Goal: Task Accomplishment & Management: Use online tool/utility

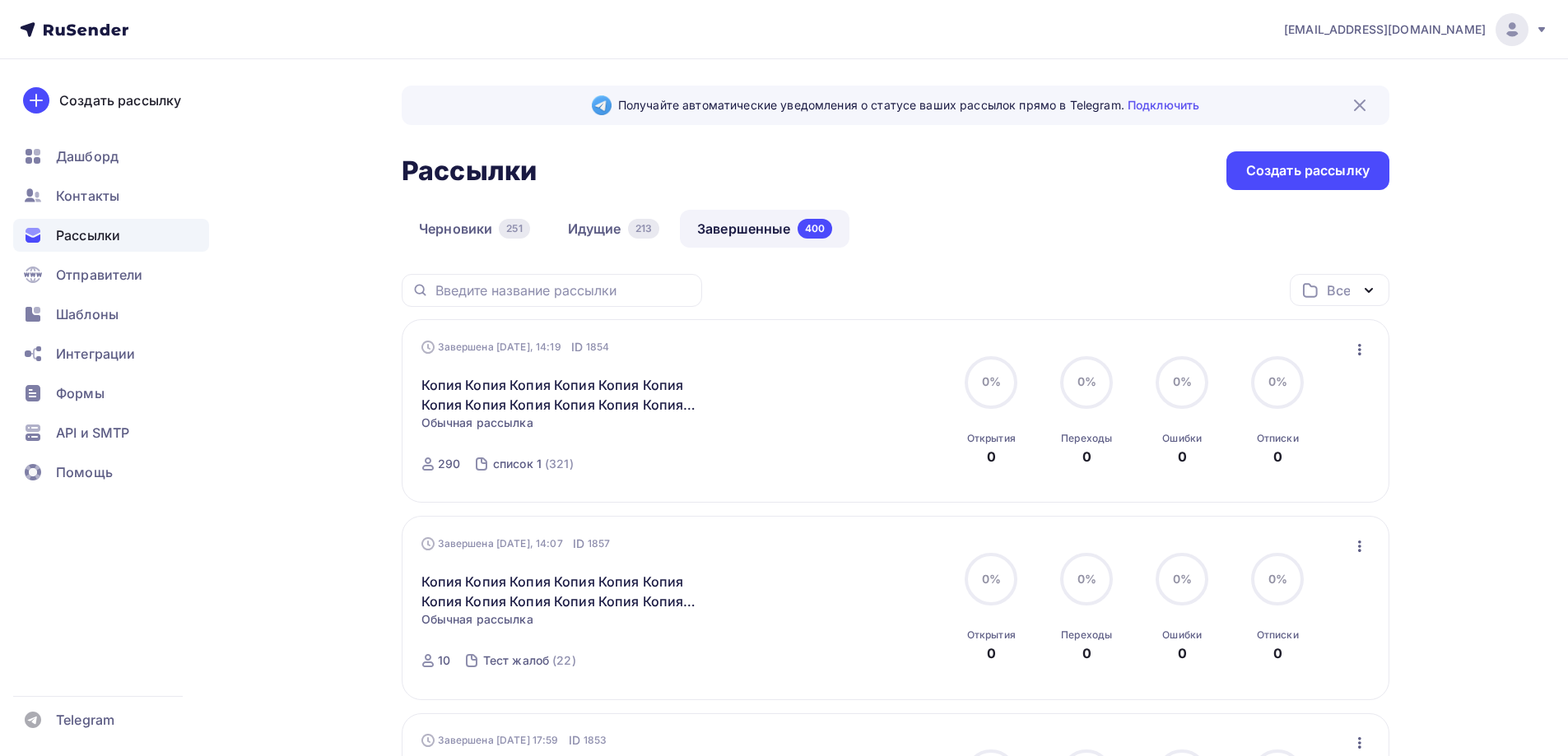
click at [1357, 348] on icon "button" at bounding box center [1360, 350] width 20 height 20
click at [1273, 457] on div "Копировать в новую" at bounding box center [1285, 458] width 169 height 20
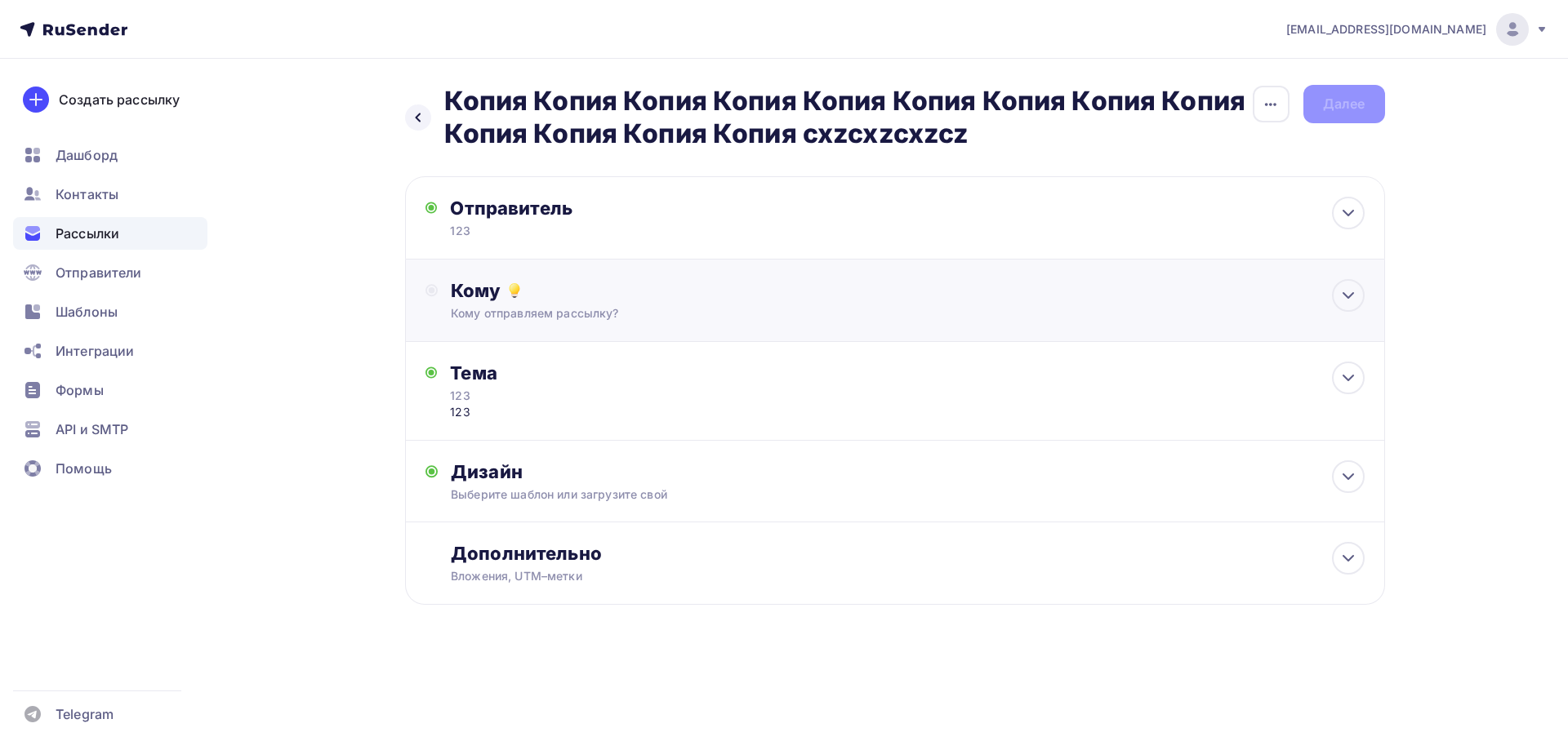
click at [501, 301] on div "Кому" at bounding box center [908, 290] width 913 height 23
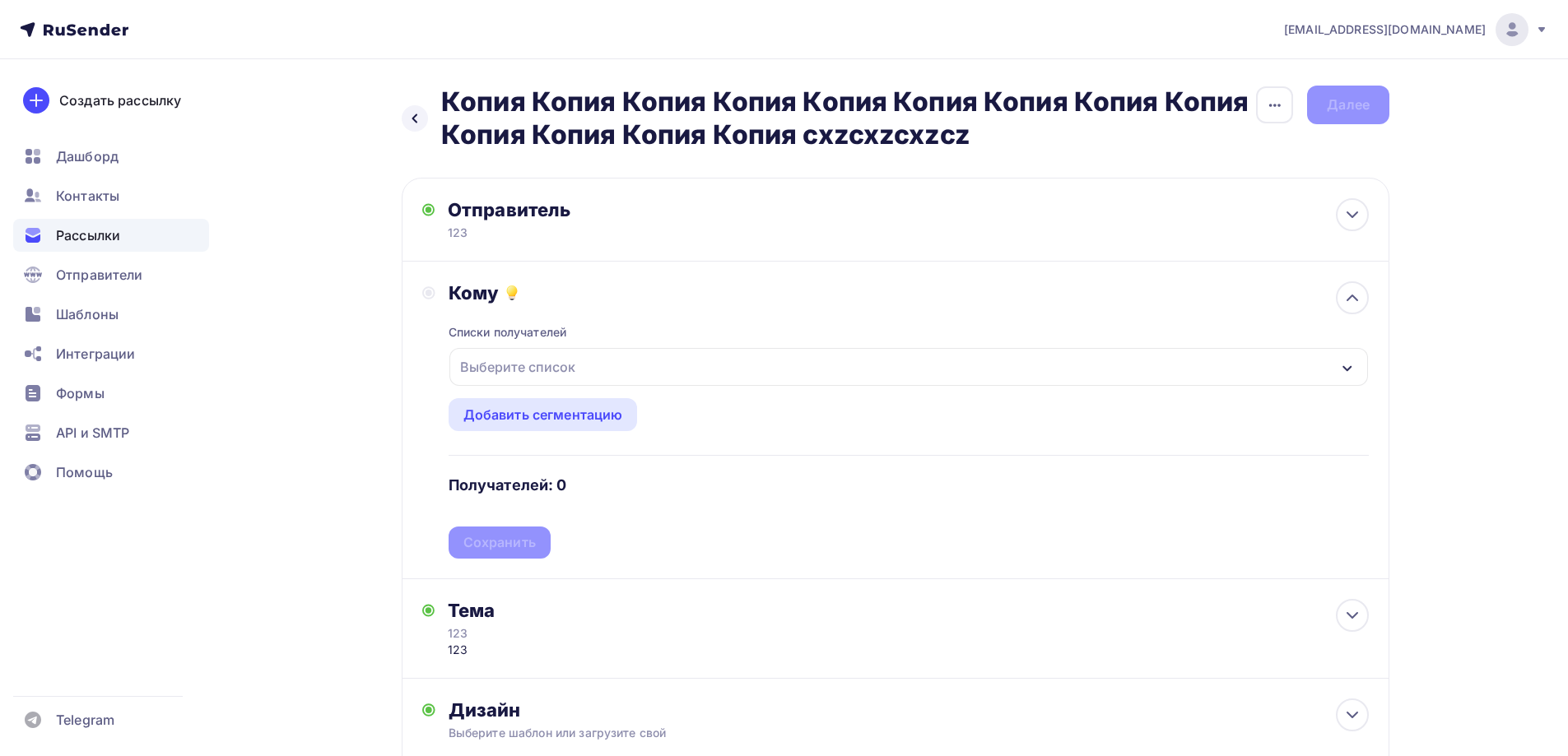
click at [493, 358] on div "Выберите список" at bounding box center [518, 366] width 128 height 29
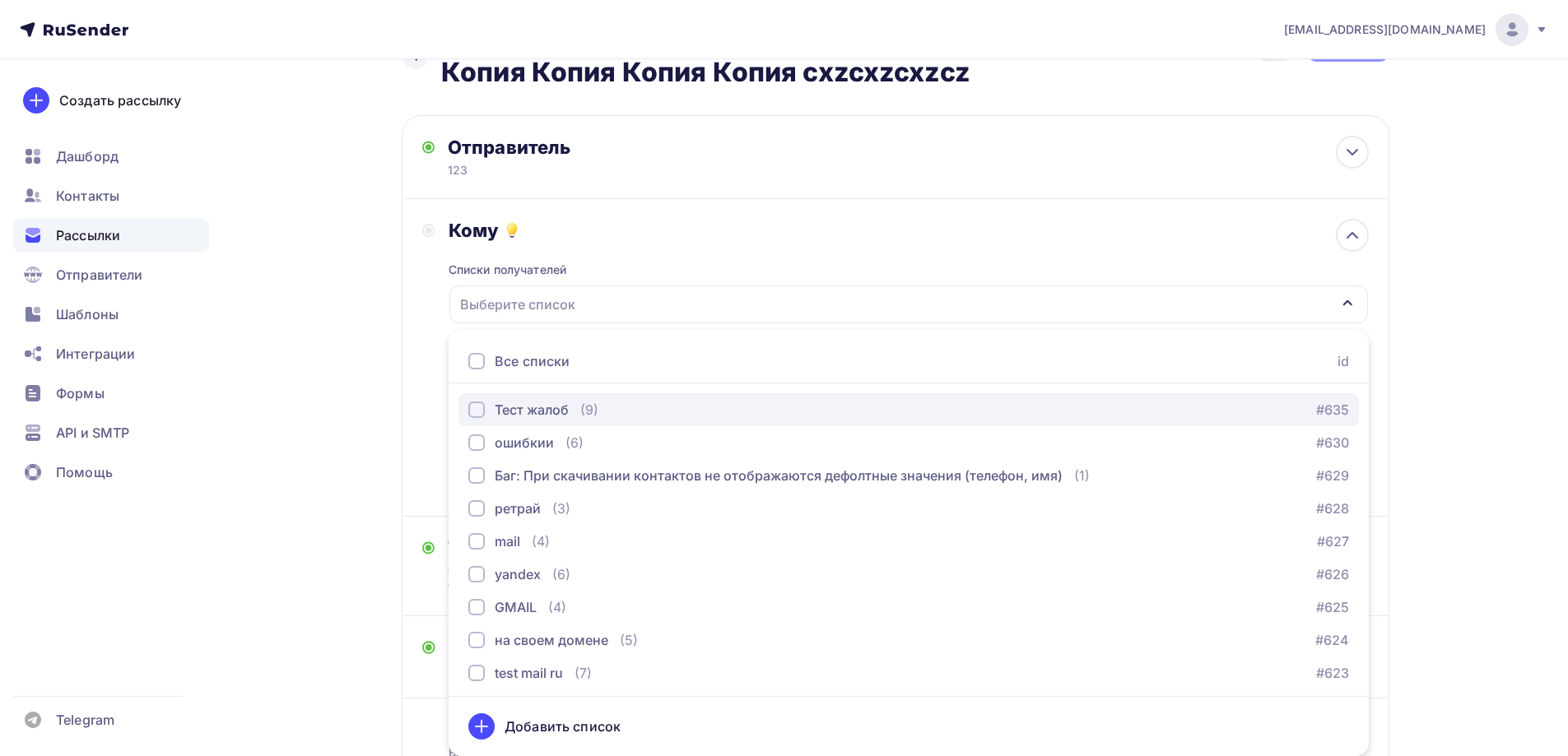
click at [539, 408] on div "Тест жалоб" at bounding box center [531, 410] width 74 height 20
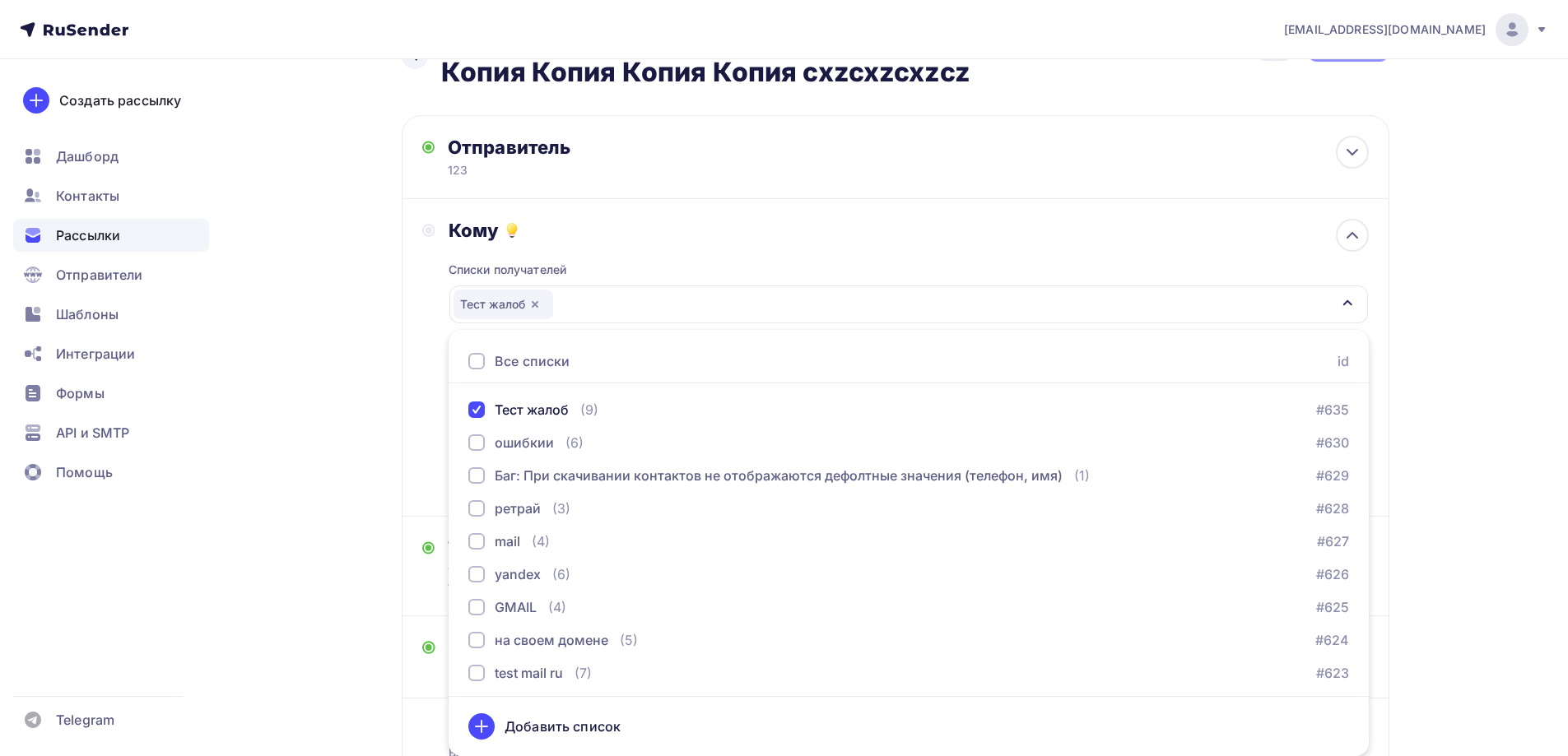
click at [413, 412] on div "Кому Списки получателей Тест жалоб Все списки id Тест жалоб (9) #635 [GEOGRAPHI…" at bounding box center [895, 358] width 988 height 318
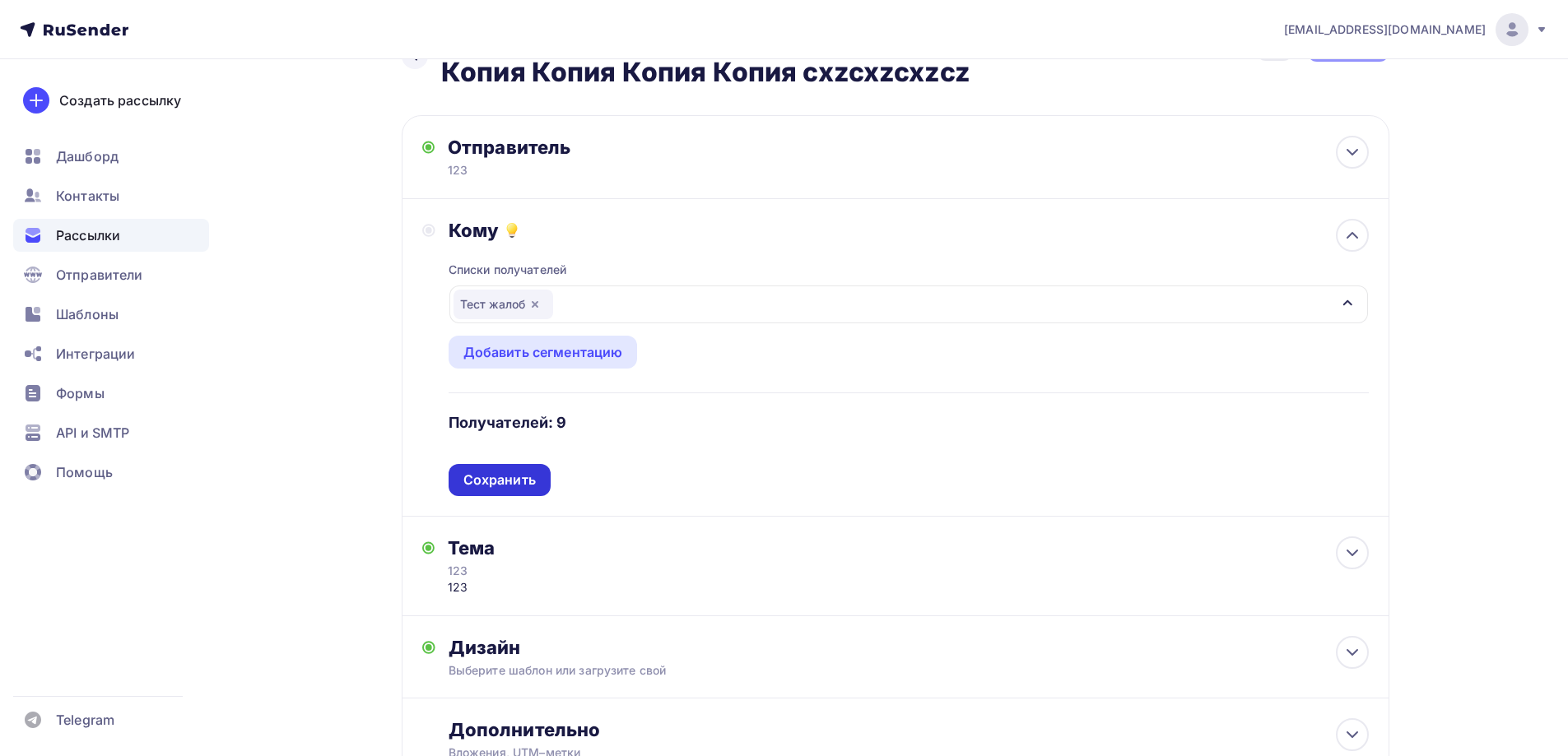
click at [517, 470] on div "Списки получателей Тест жалоб Все списки id Тест жалоб (9) #635 [GEOGRAPHIC_DAT…" at bounding box center [909, 369] width 920 height 254
click at [517, 470] on div "Сохранить" at bounding box center [499, 479] width 72 height 19
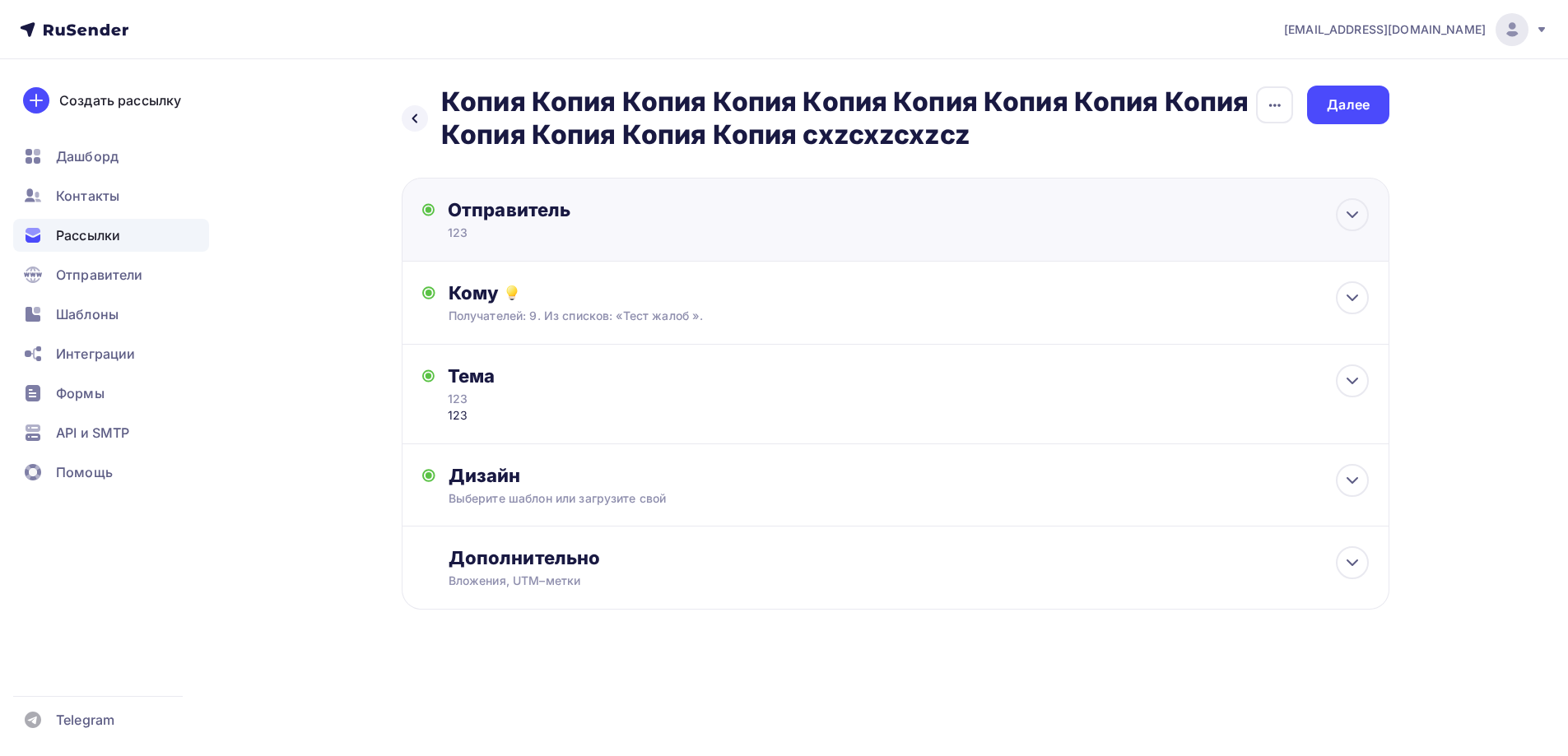
scroll to position [0, 0]
click at [1348, 120] on div "Далее" at bounding box center [1355, 104] width 83 height 38
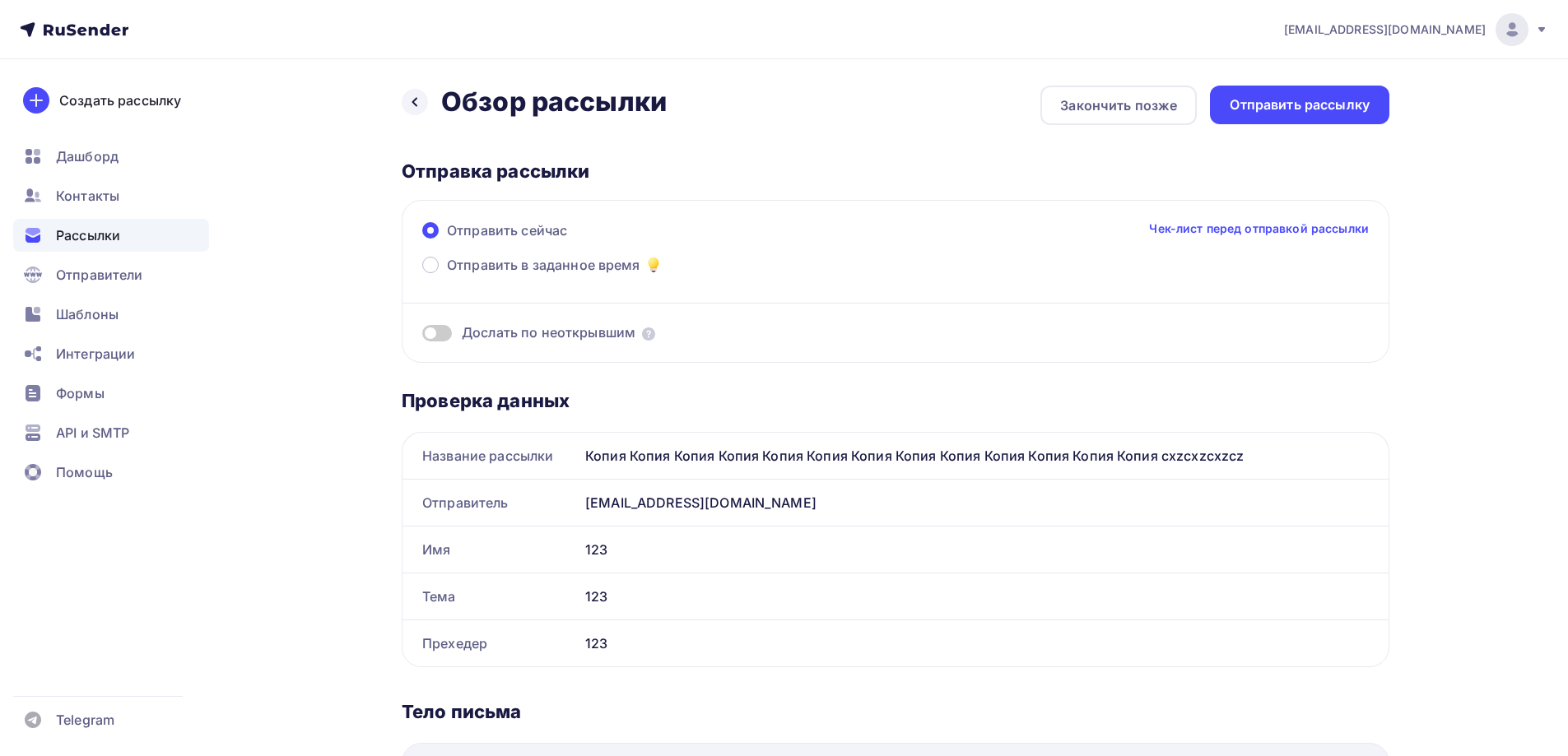
click at [1346, 109] on div "Отправить рассылку" at bounding box center [1299, 104] width 140 height 19
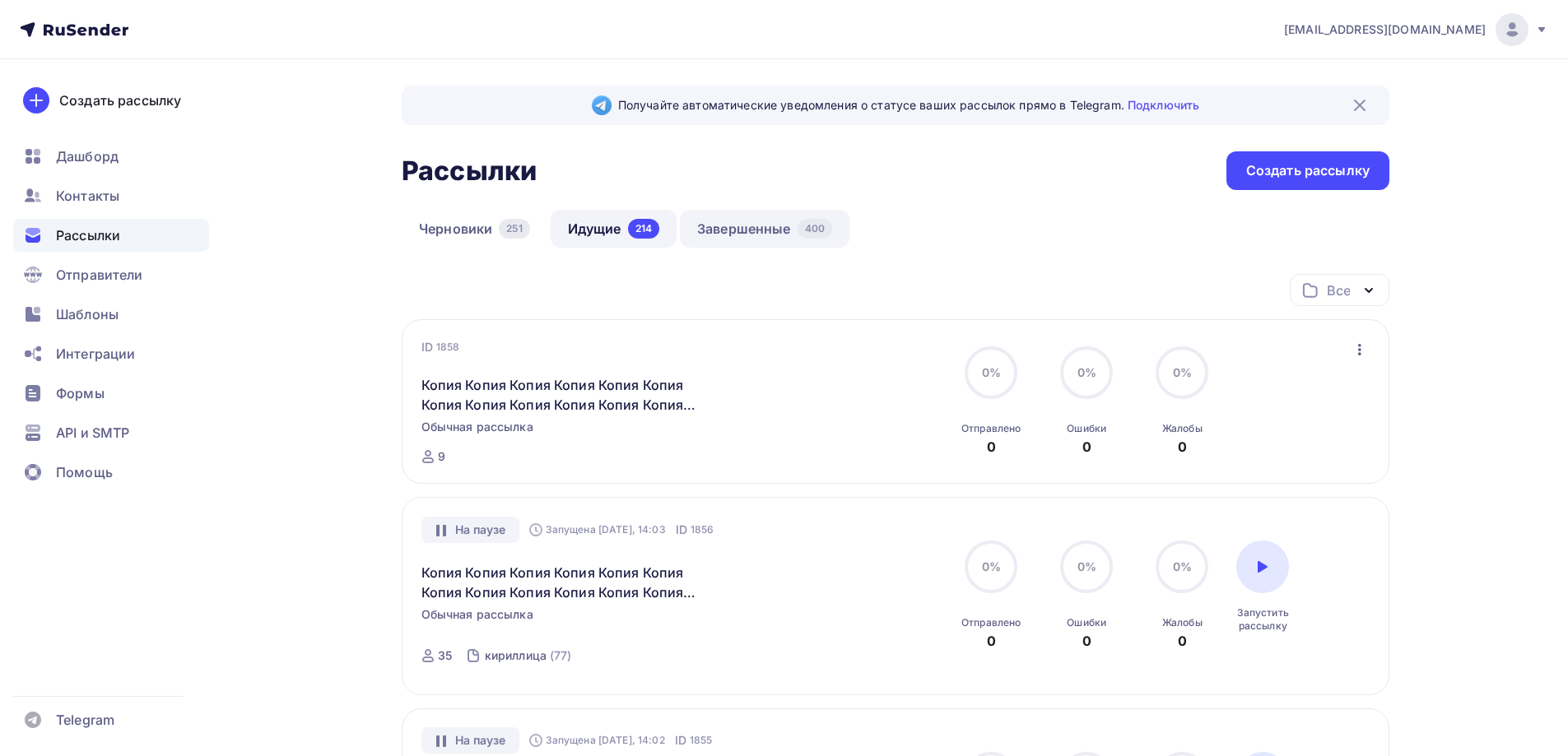
click at [803, 244] on link "Завершенные 400" at bounding box center [764, 229] width 170 height 38
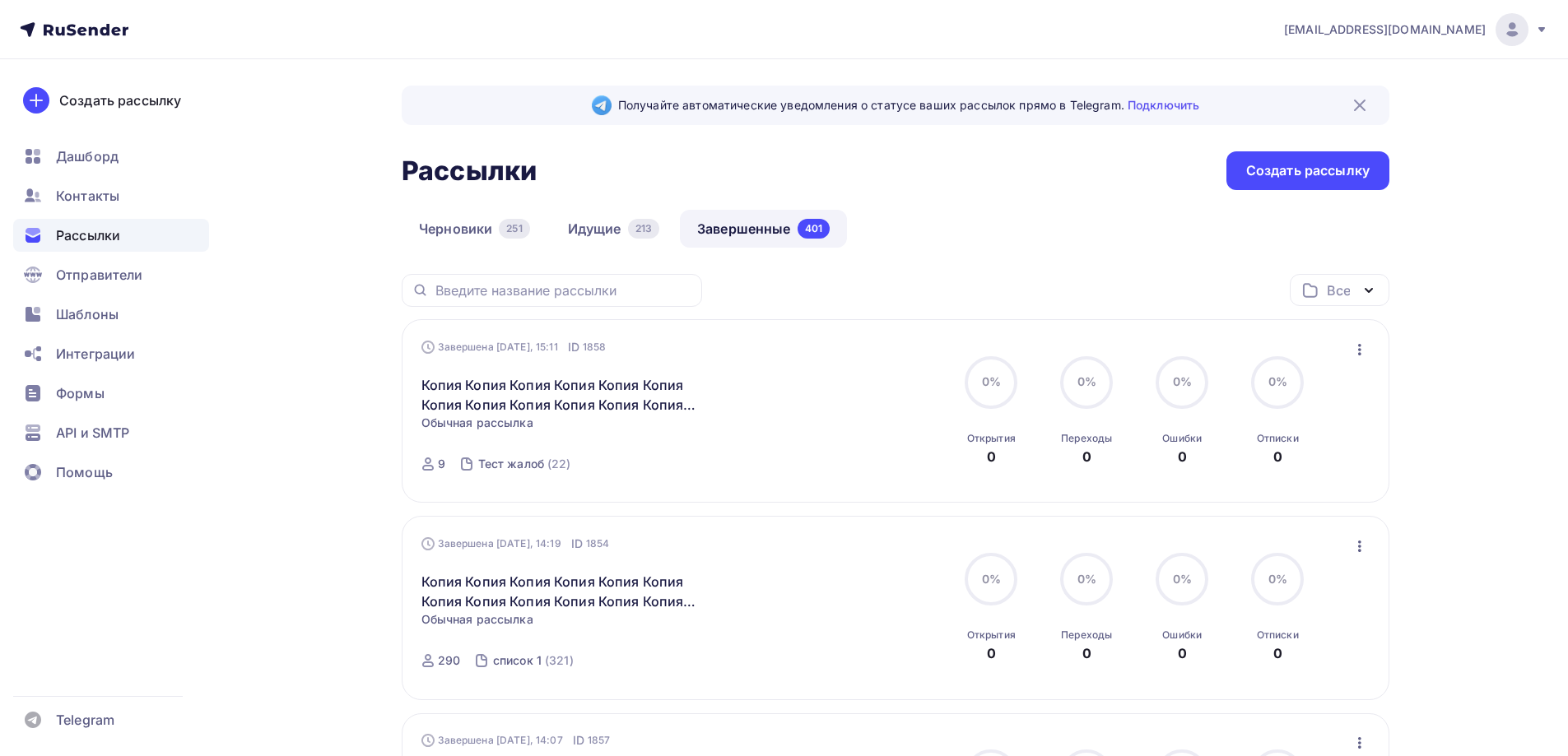
click at [1362, 346] on icon "button" at bounding box center [1360, 350] width 20 height 20
click at [1258, 461] on div "Копировать в новую" at bounding box center [1285, 458] width 169 height 20
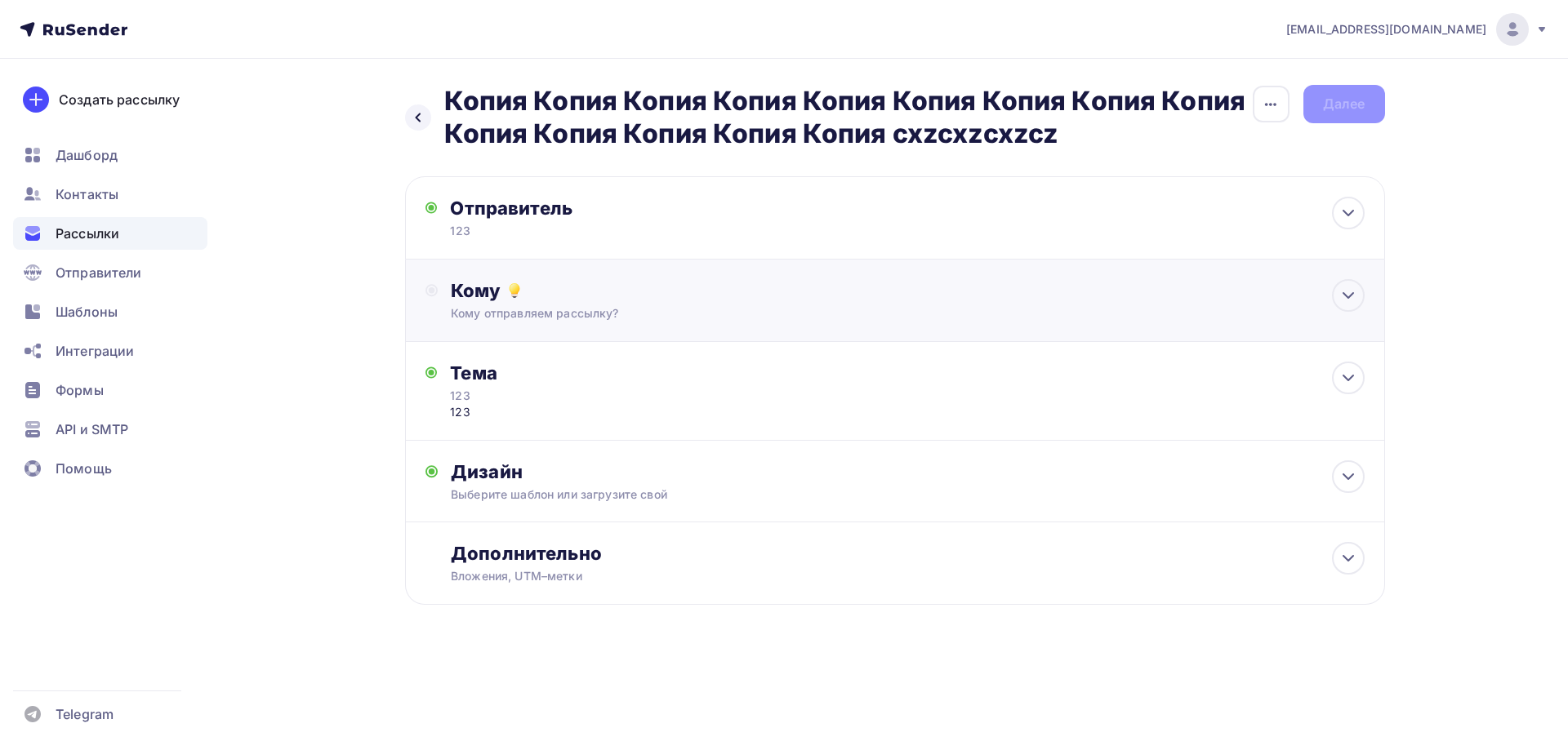
click at [531, 305] on div "Кому отправляем рассылку?" at bounding box center [863, 313] width 823 height 17
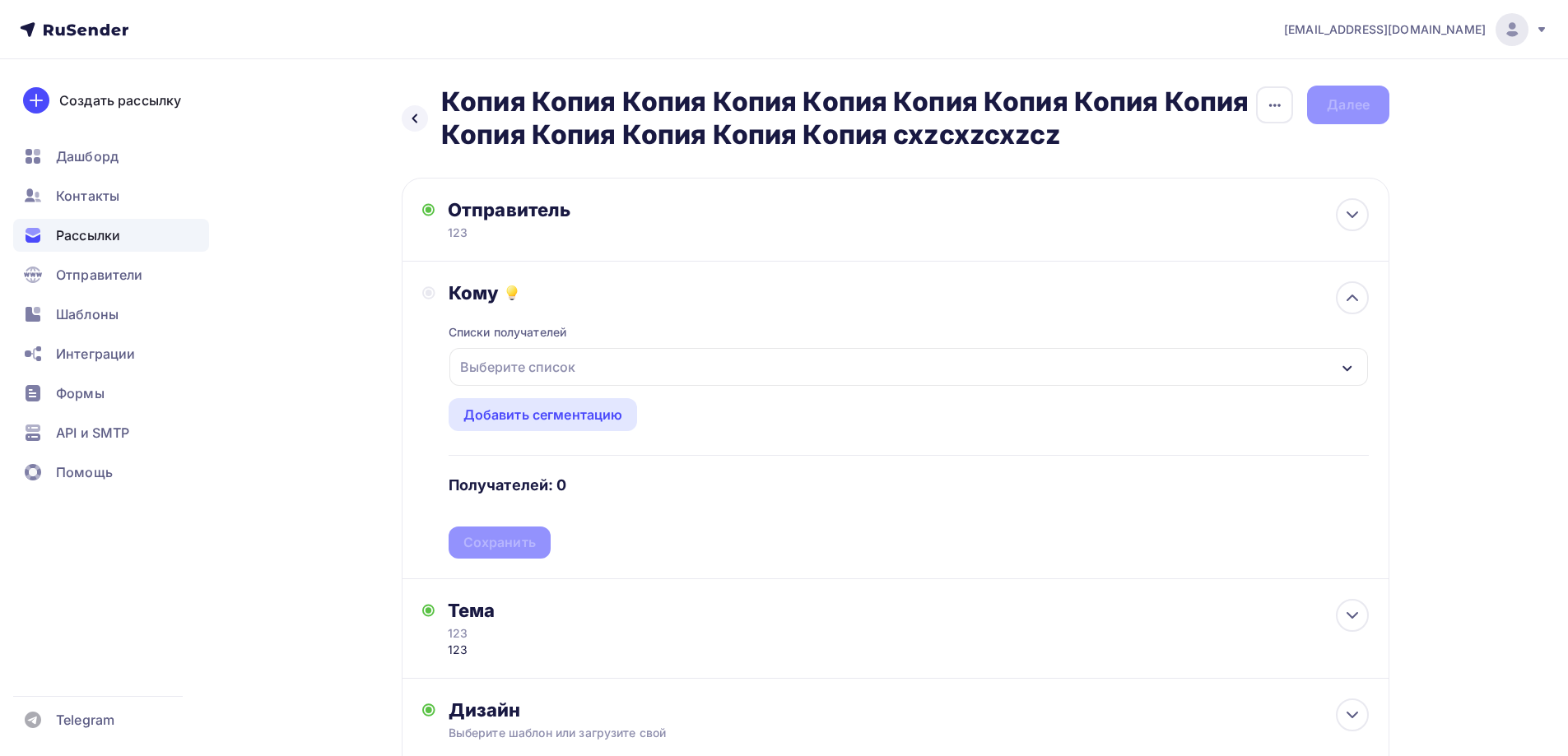
click at [546, 370] on div "Выберите список" at bounding box center [518, 366] width 128 height 29
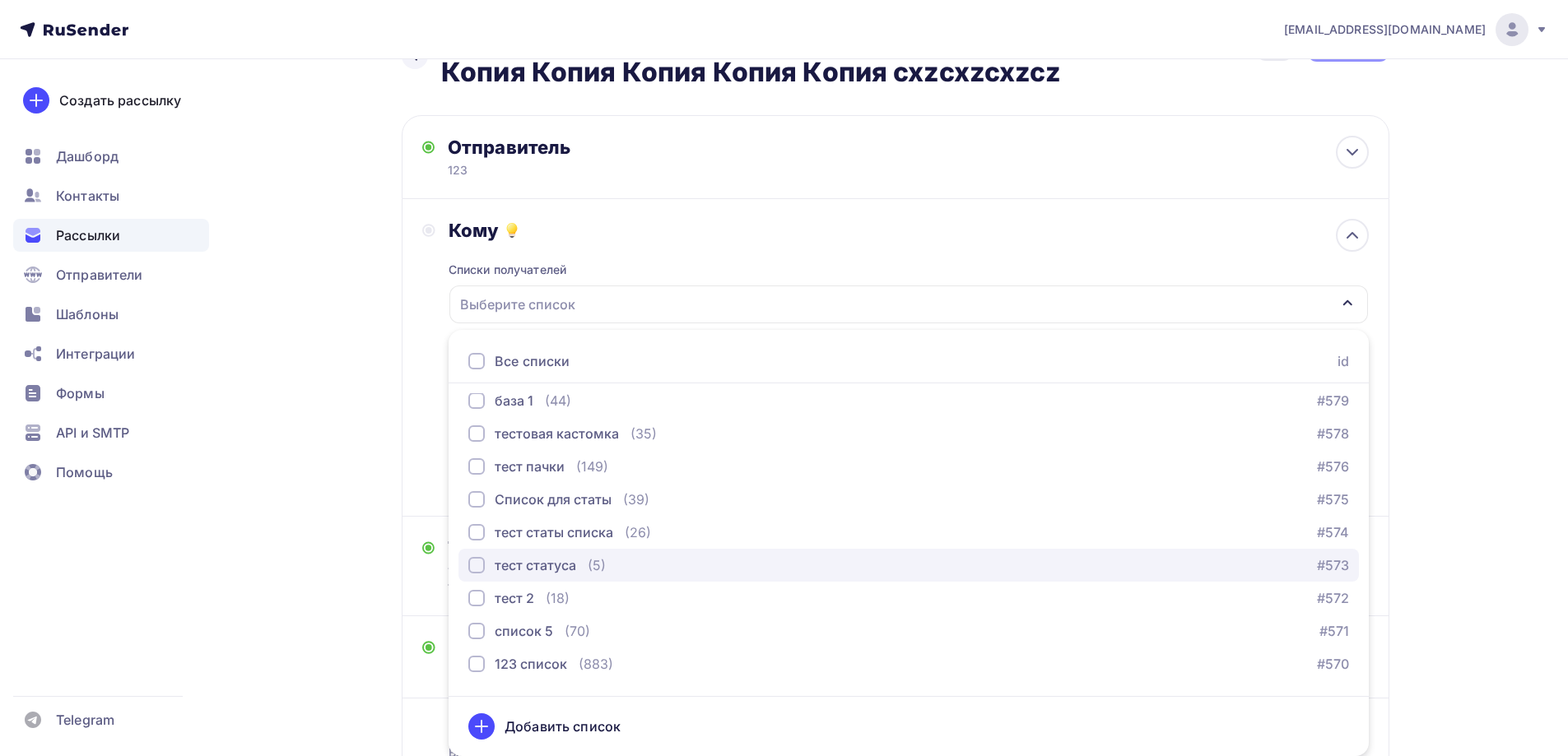
scroll to position [576, 0]
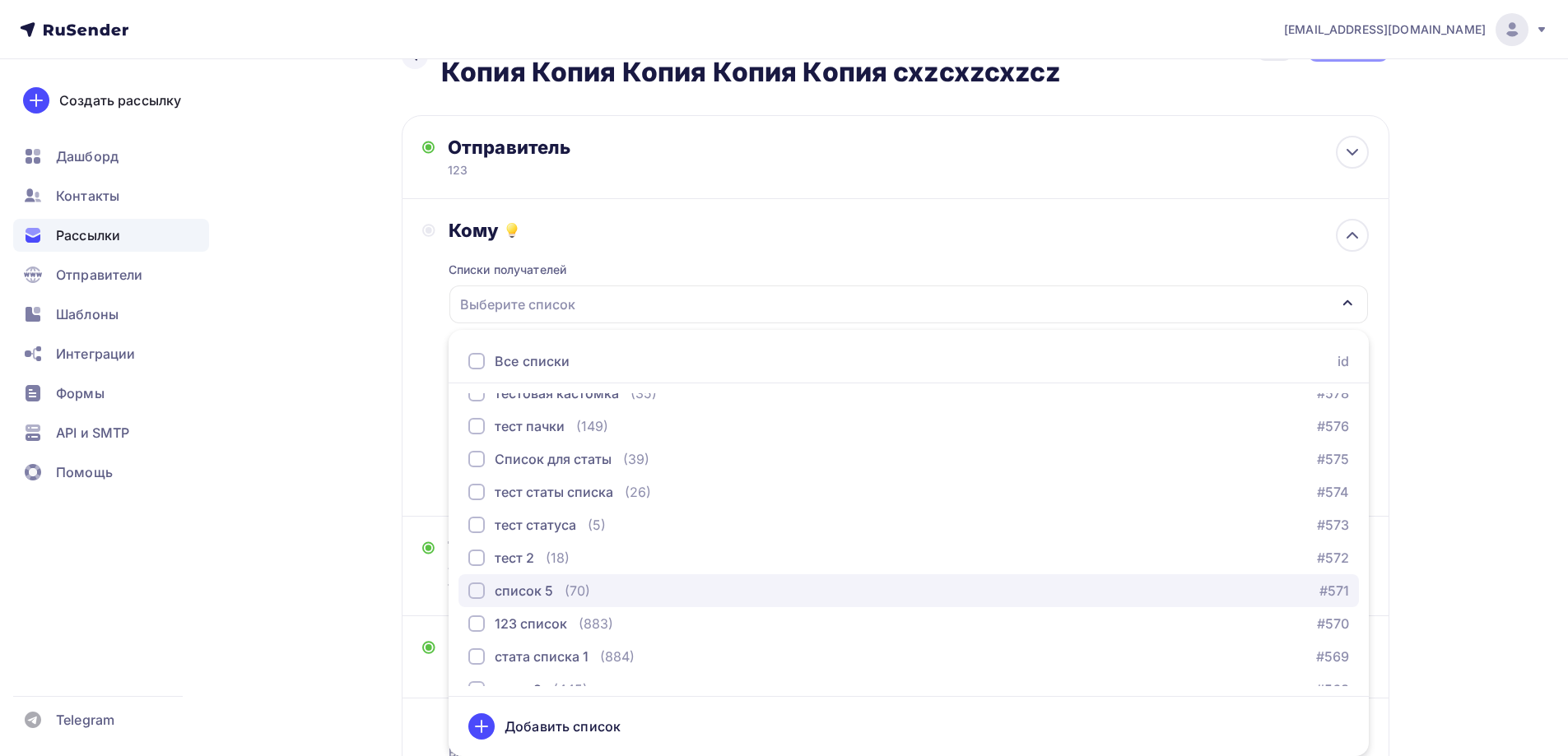
click at [570, 589] on div "(70)" at bounding box center [578, 591] width 26 height 20
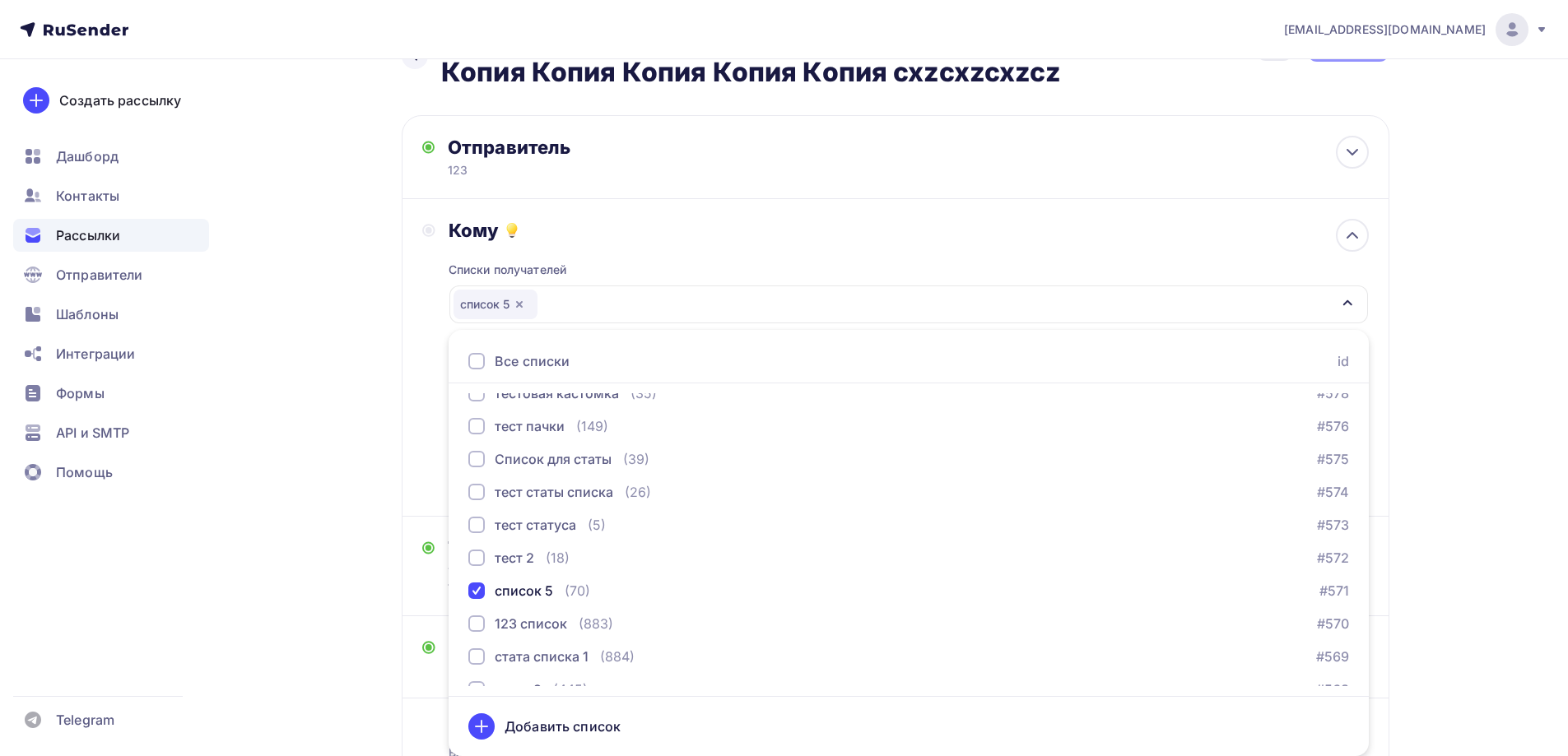
click at [330, 474] on div "Назад Копия Копия Копия Копия Копия Копия Копия Копия Копия Копия Копия Копия К…" at bounding box center [784, 442] width 1349 height 891
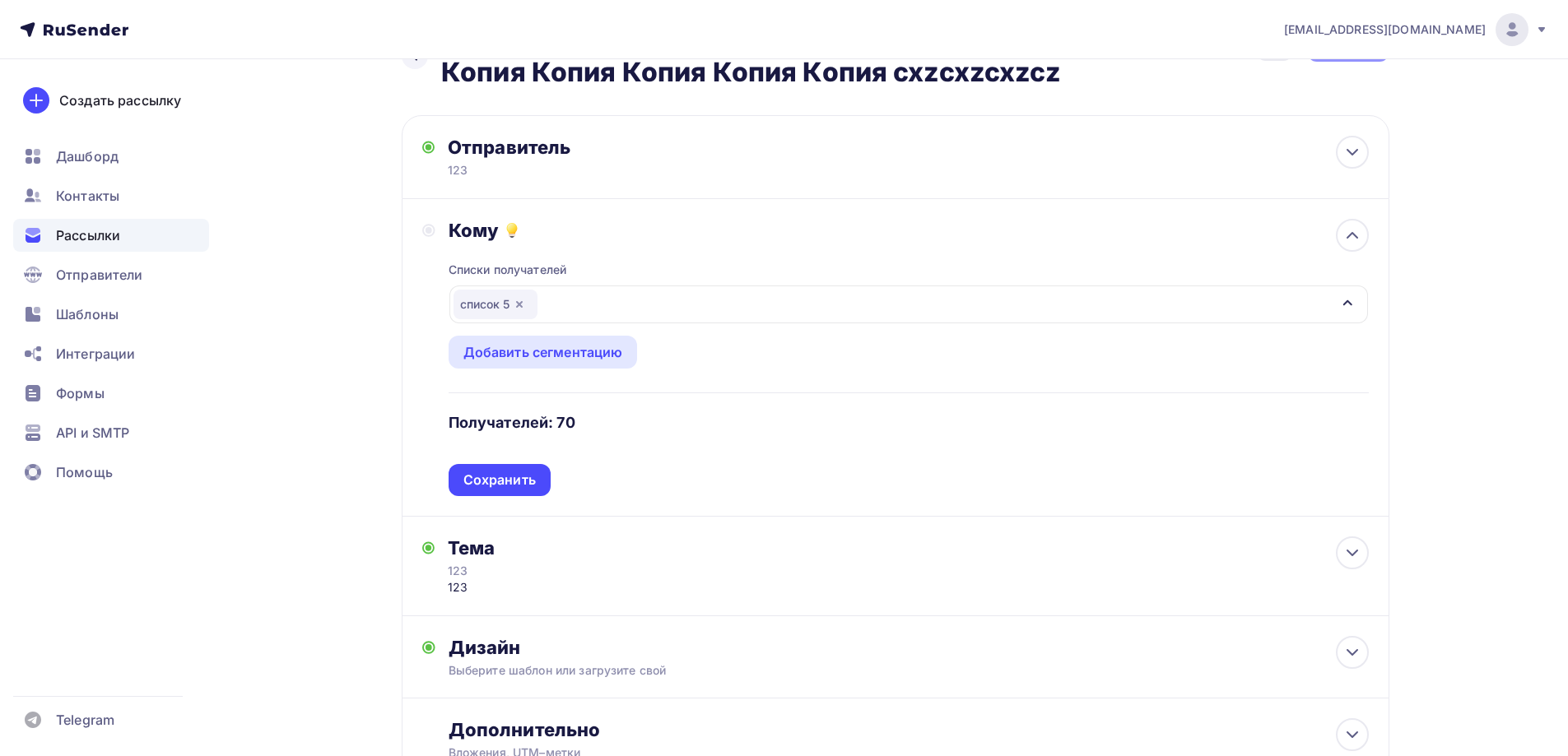
click at [490, 479] on div "Списки получателей список 5 Все списки id Тест жалоб (9) #635 [GEOGRAPHIC_DATA]…" at bounding box center [909, 369] width 920 height 254
click at [490, 479] on div "Сохранить" at bounding box center [499, 479] width 72 height 19
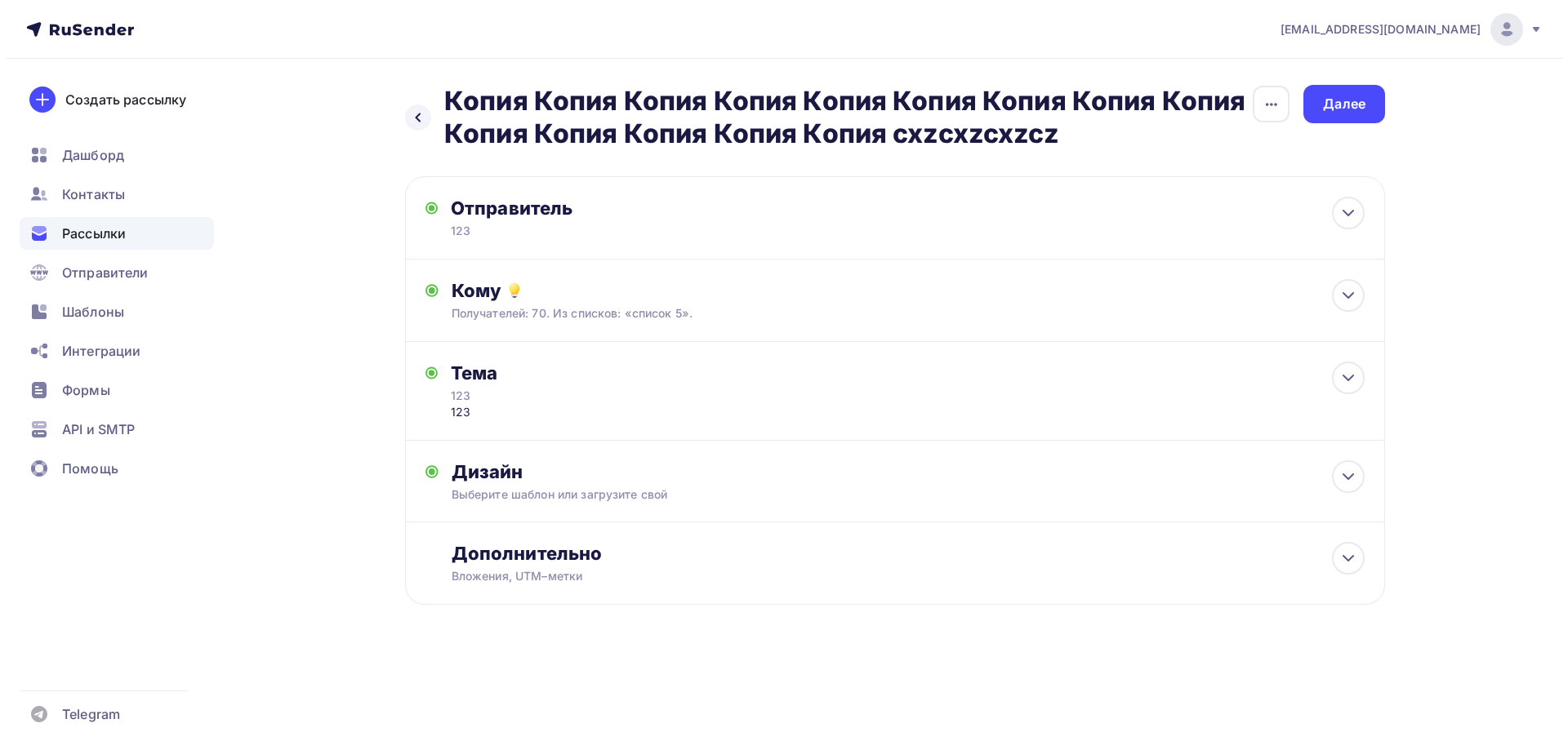
scroll to position [0, 0]
click at [1348, 113] on div "Далее" at bounding box center [1345, 103] width 42 height 19
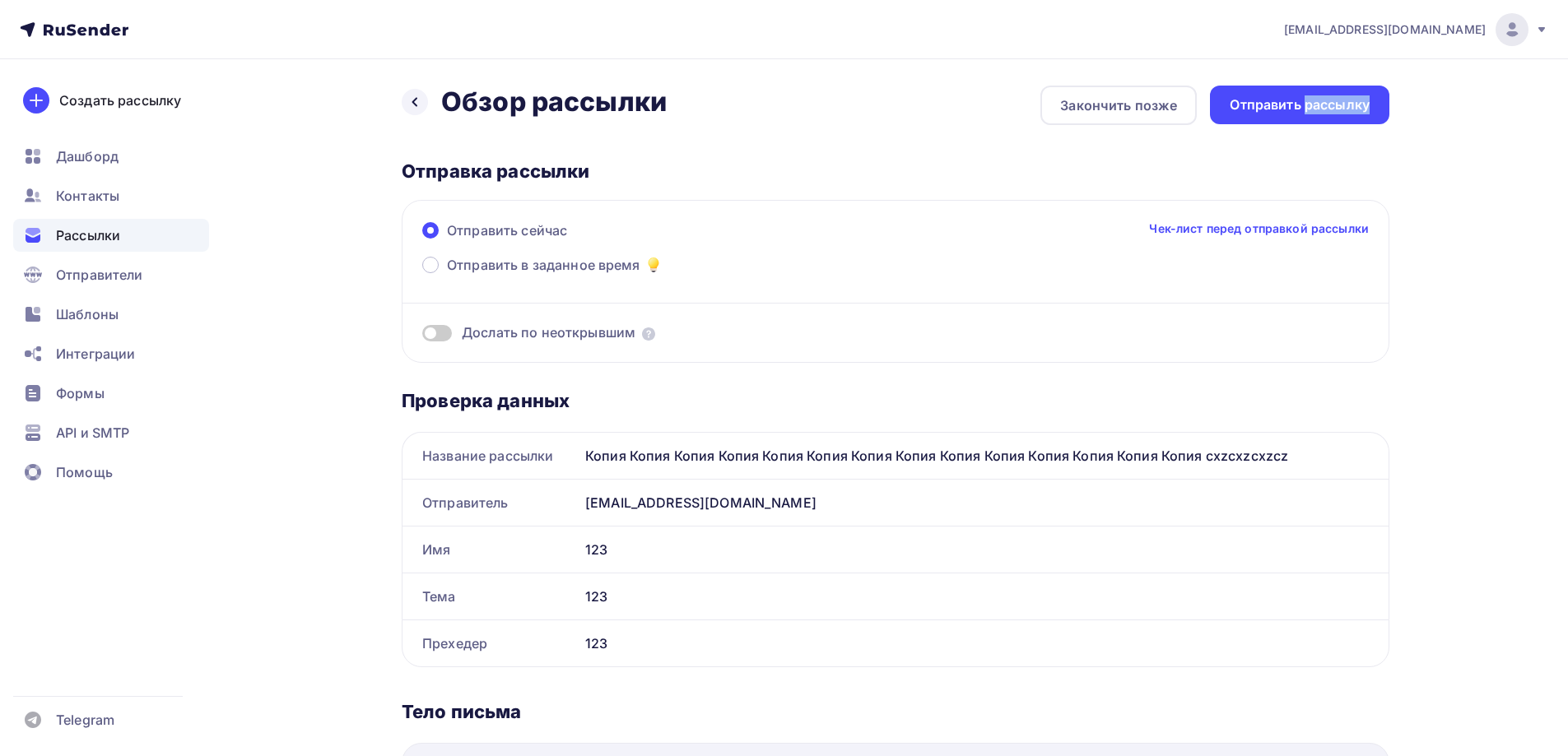
click at [1336, 117] on div "Отправить рассылку" at bounding box center [1300, 104] width 180 height 38
